Goal: Navigation & Orientation: Understand site structure

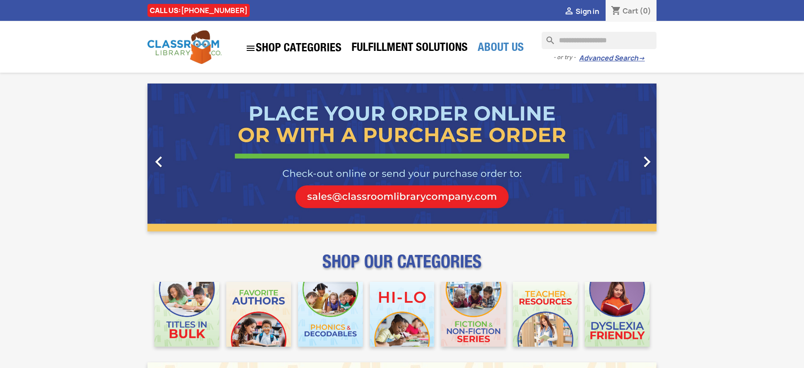
click at [493, 47] on link "About Us" at bounding box center [500, 48] width 55 height 17
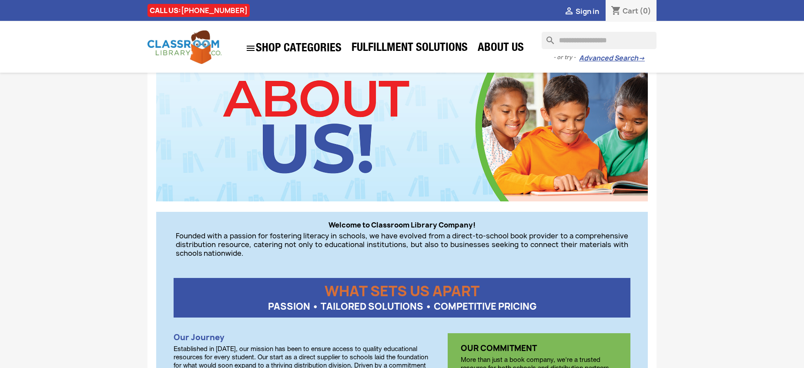
scroll to position [60, 0]
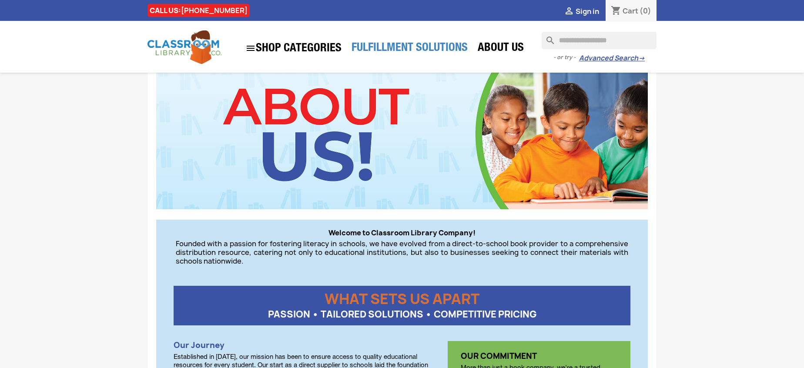
click at [393, 47] on link "Fulfillment Solutions" at bounding box center [409, 48] width 125 height 17
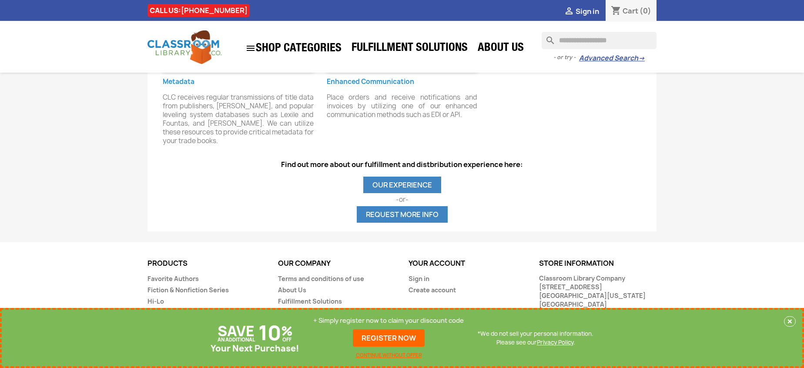
scroll to position [836, 0]
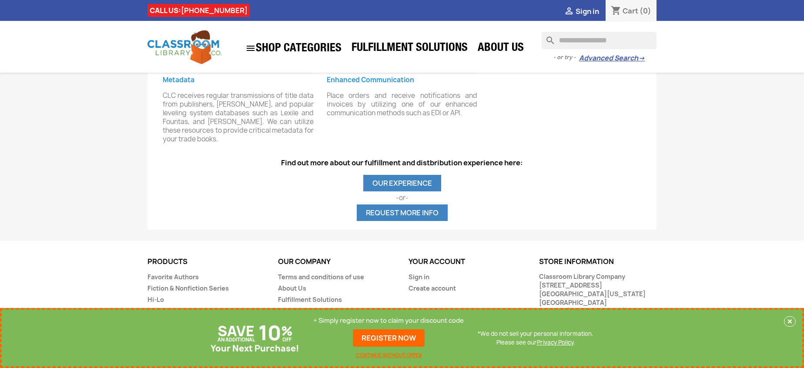
click at [400, 175] on link "OUR EXPERIENCE" at bounding box center [402, 183] width 78 height 17
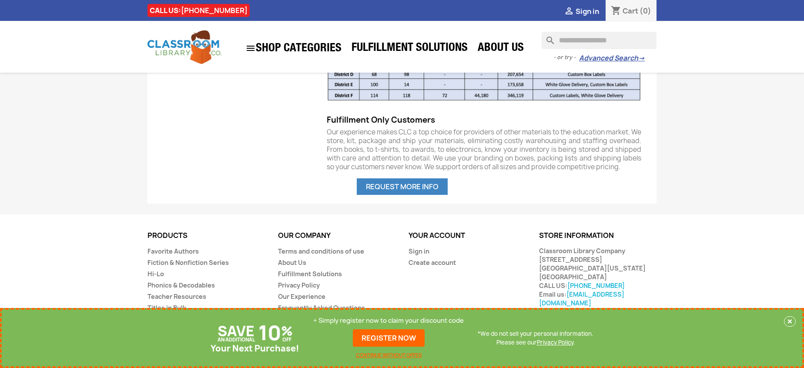
scroll to position [623, 0]
click at [290, 259] on link "About Us" at bounding box center [292, 263] width 28 height 8
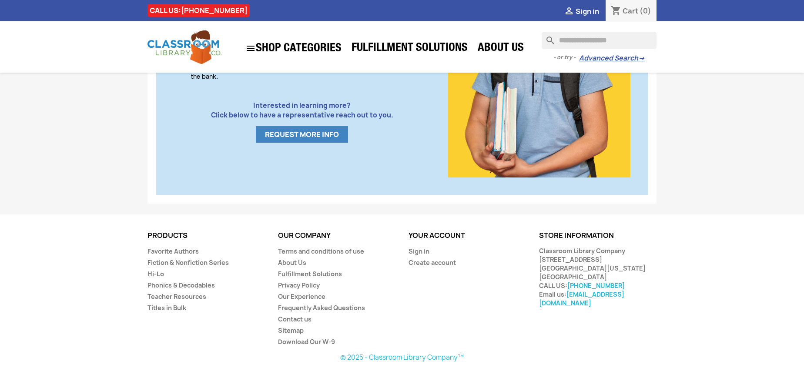
scroll to position [532, 0]
click at [179, 307] on link "Titles in Bulk" at bounding box center [166, 308] width 39 height 8
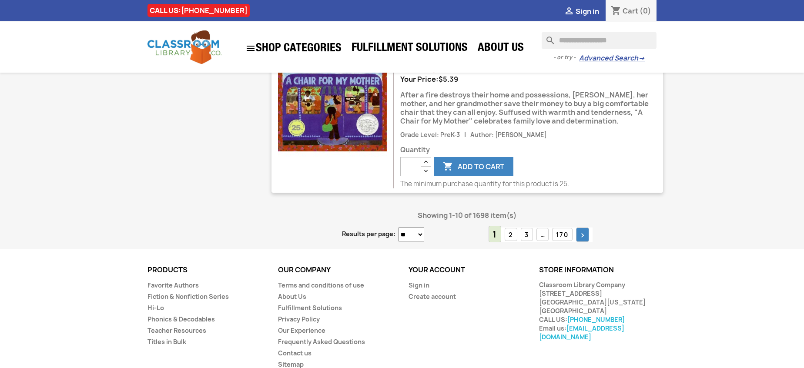
scroll to position [1664, 0]
click at [580, 231] on icon "" at bounding box center [582, 235] width 9 height 9
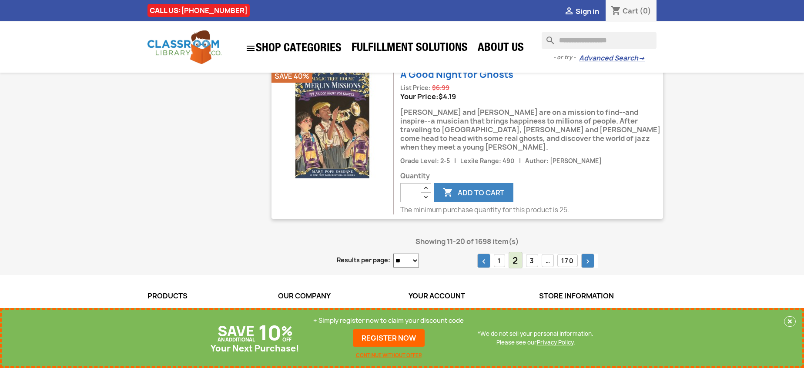
scroll to position [1716, 0]
click at [593, 254] on link "" at bounding box center [587, 261] width 13 height 14
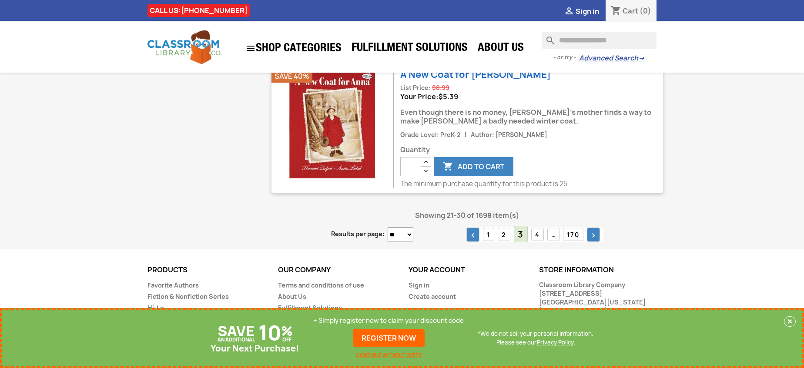
scroll to position [1639, 0]
click at [341, 338] on link "Frequently Asked Questions" at bounding box center [321, 342] width 87 height 8
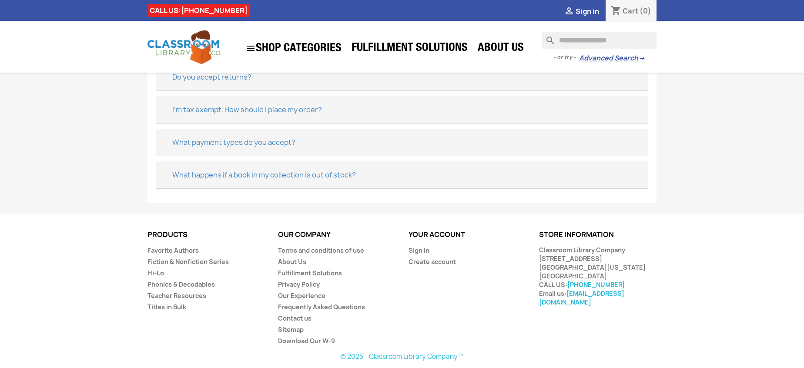
scroll to position [418, 0]
click at [301, 319] on link "Contact us" at bounding box center [294, 318] width 33 height 8
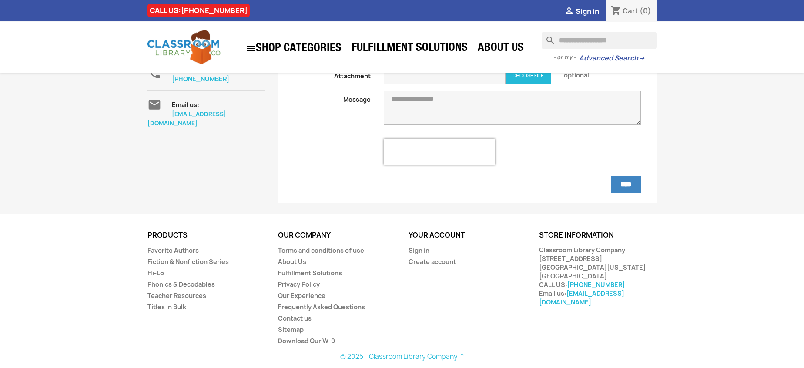
scroll to position [115, 0]
click at [304, 295] on link "Our Experience" at bounding box center [301, 295] width 47 height 8
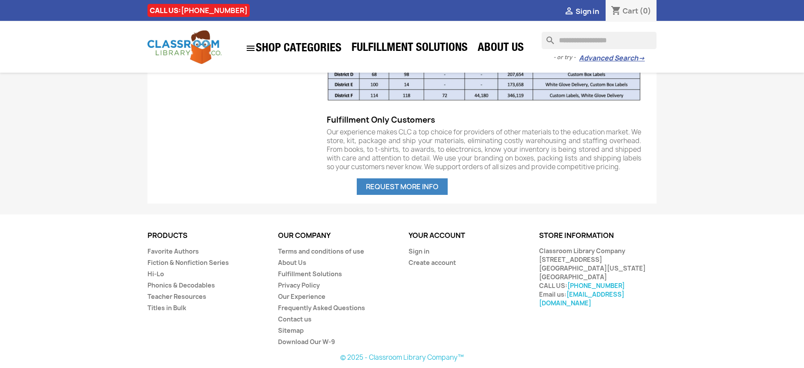
scroll to position [623, 0]
